Goal: Find specific page/section: Find specific page/section

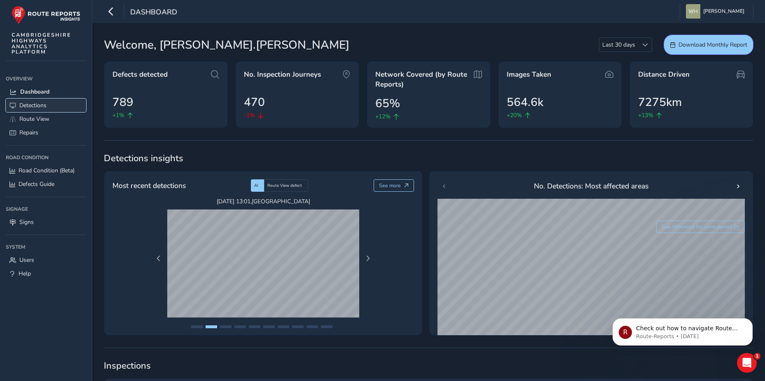
click at [41, 105] on span "Detections" at bounding box center [32, 105] width 27 height 8
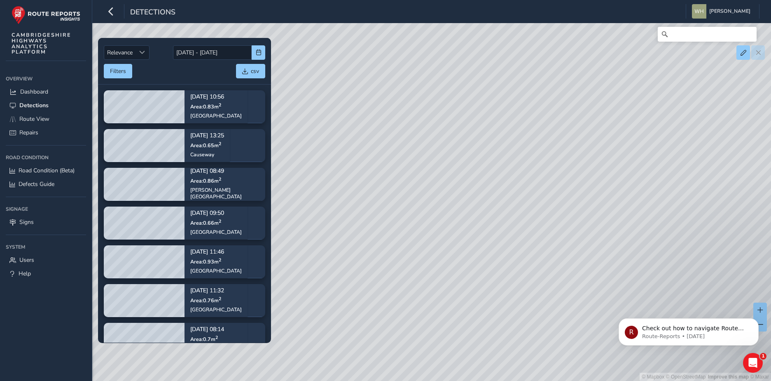
drag, startPoint x: 479, startPoint y: 177, endPoint x: 532, endPoint y: 115, distance: 81.4
click at [532, 115] on div "© Mapbox © OpenStreetMap Improve this map © Maxar" at bounding box center [385, 190] width 771 height 381
drag, startPoint x: 483, startPoint y: 209, endPoint x: 532, endPoint y: 166, distance: 65.9
click at [532, 166] on div "© Mapbox © OpenStreetMap Improve this map © Maxar" at bounding box center [385, 190] width 771 height 381
drag, startPoint x: 499, startPoint y: 168, endPoint x: 509, endPoint y: 178, distance: 14.0
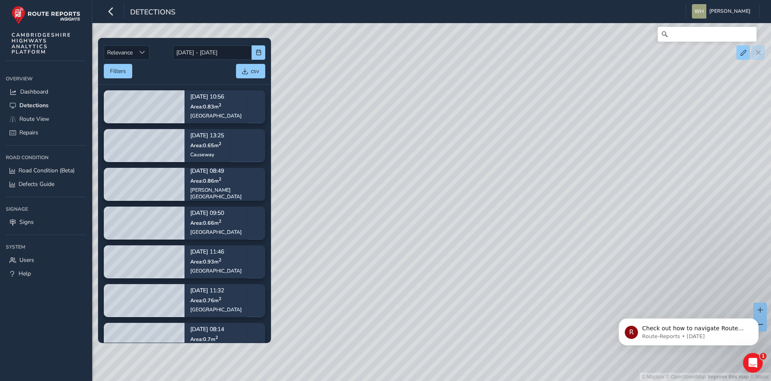
click at [509, 178] on div "© Mapbox © OpenStreetMap Improve this map © Maxar" at bounding box center [385, 190] width 771 height 381
drag, startPoint x: 360, startPoint y: 142, endPoint x: 399, endPoint y: 154, distance: 41.6
click at [399, 154] on div "© Mapbox © OpenStreetMap Improve this map © Maxar" at bounding box center [385, 190] width 771 height 381
click at [123, 71] on button "Filters" at bounding box center [118, 71] width 28 height 14
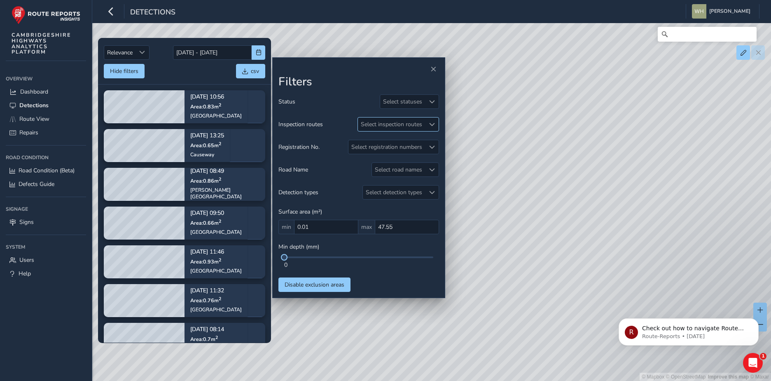
click at [430, 121] on span at bounding box center [432, 124] width 6 height 6
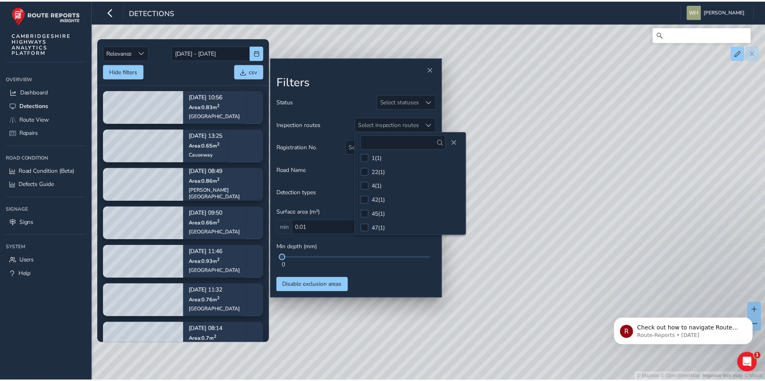
scroll to position [259, 0]
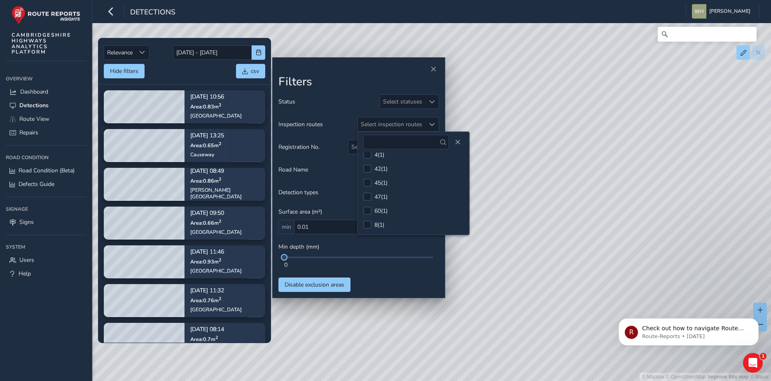
click at [327, 104] on div "Status Select statuses" at bounding box center [358, 101] width 161 height 14
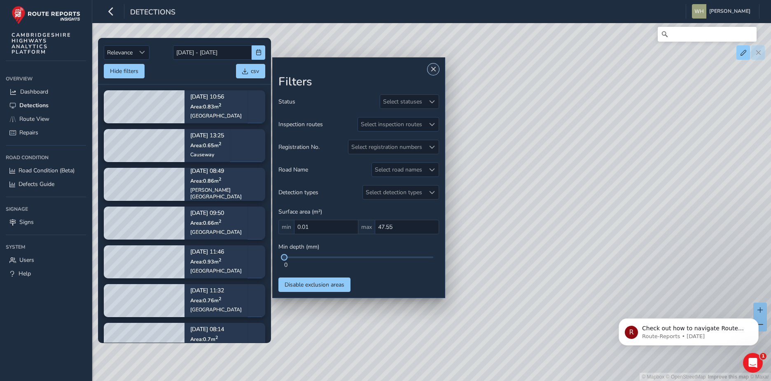
click at [433, 71] on span "Close" at bounding box center [433, 69] width 6 height 6
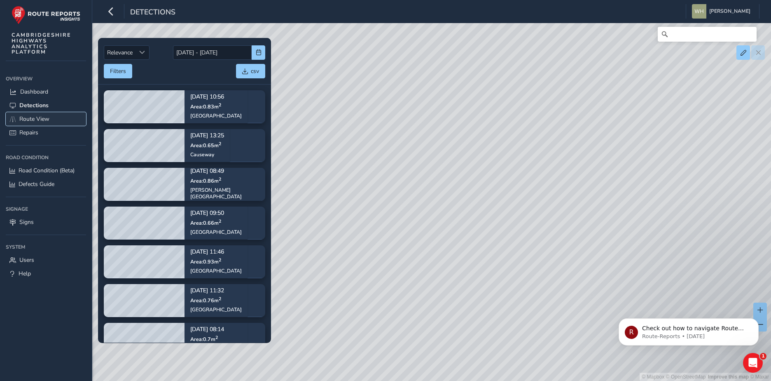
click at [38, 115] on span "Route View" at bounding box center [34, 119] width 30 height 8
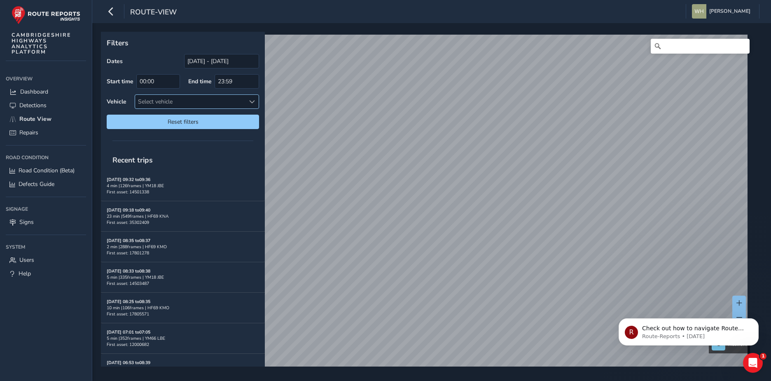
click at [250, 100] on span at bounding box center [252, 102] width 6 height 6
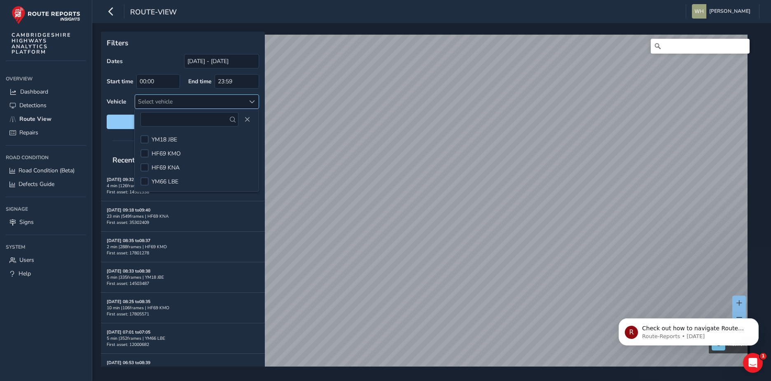
click at [251, 100] on span at bounding box center [252, 102] width 6 height 6
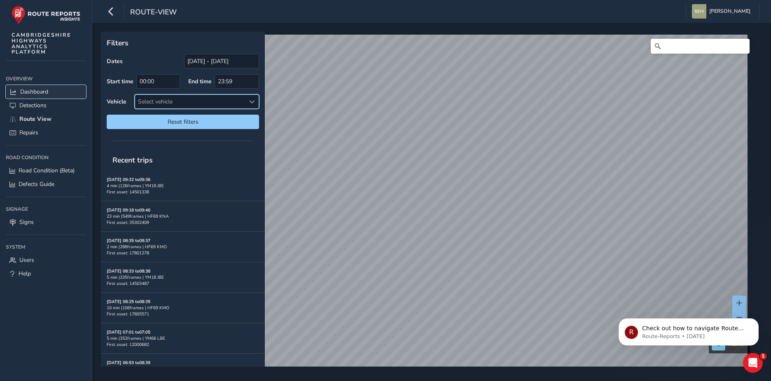
click at [40, 91] on span "Dashboard" at bounding box center [34, 92] width 28 height 8
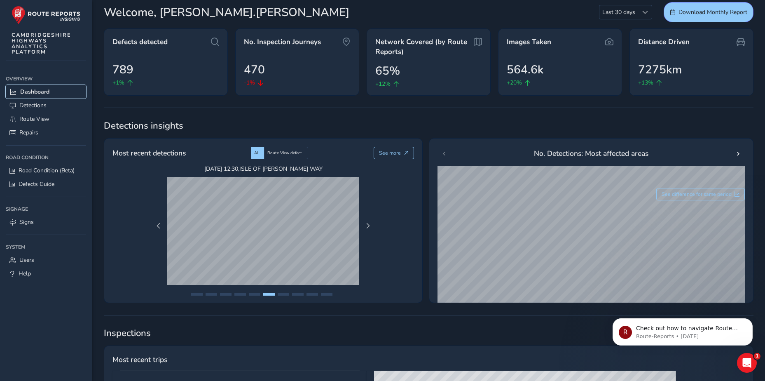
scroll to position [41, 0]
